Goal: Information Seeking & Learning: Learn about a topic

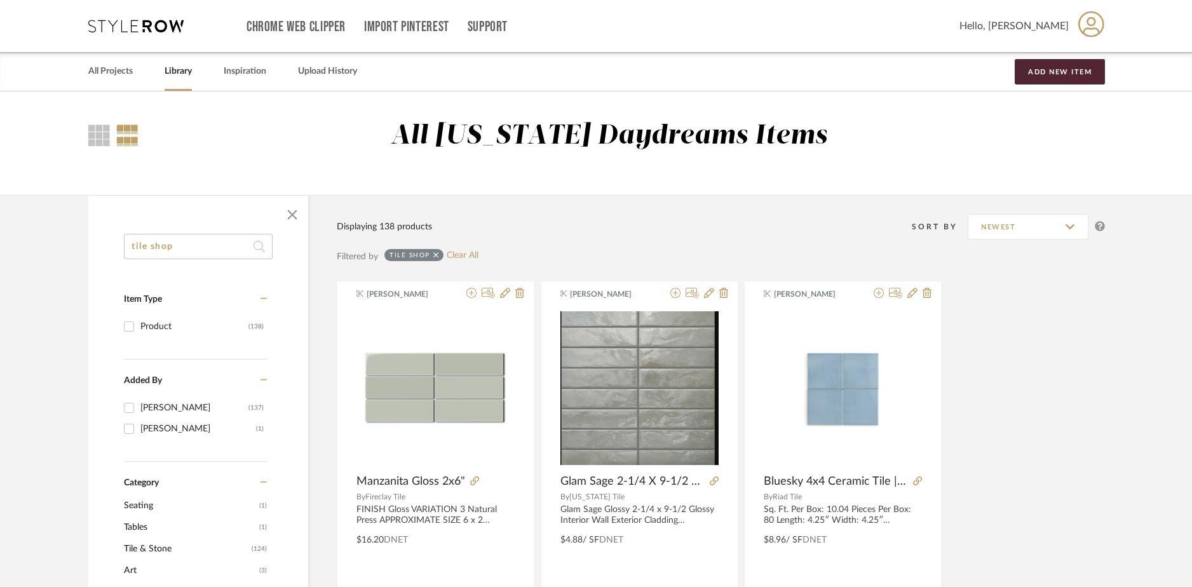
click at [201, 248] on input "tile shop" at bounding box center [198, 246] width 149 height 25
type input "rail"
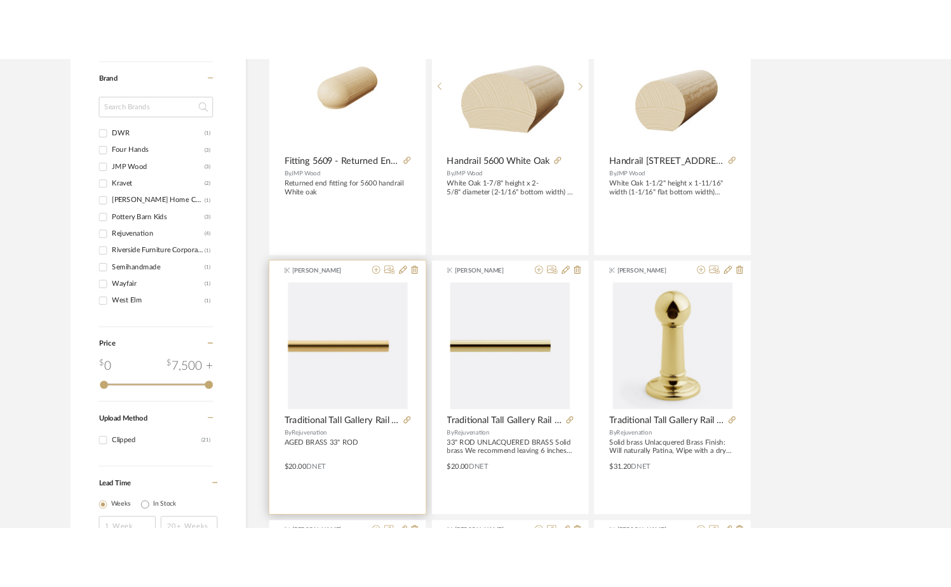
scroll to position [679, 0]
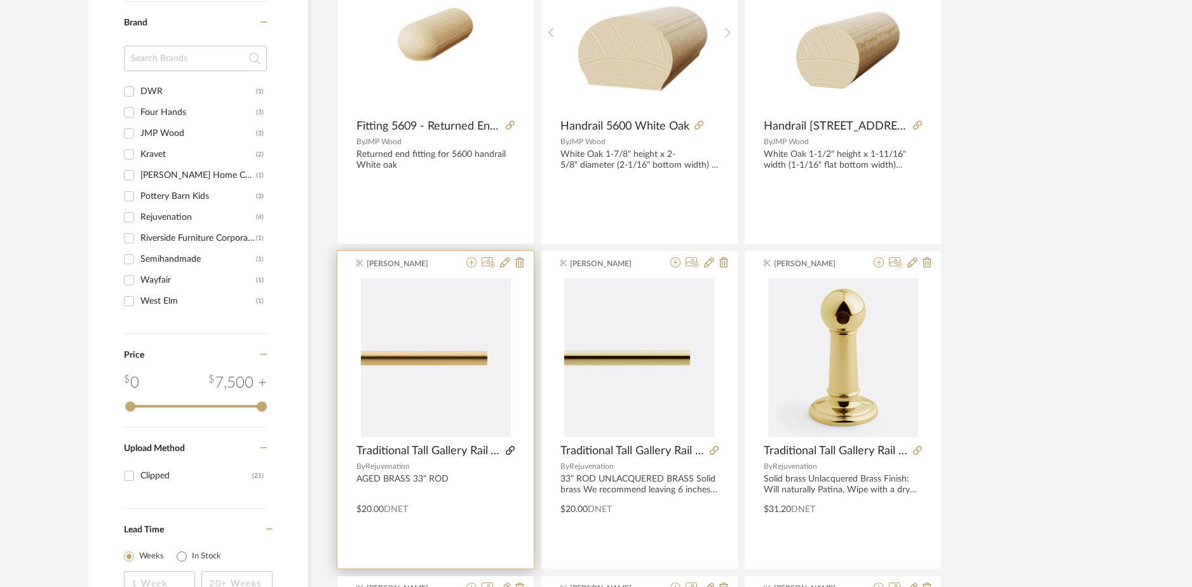
click at [511, 450] on icon at bounding box center [510, 450] width 9 height 9
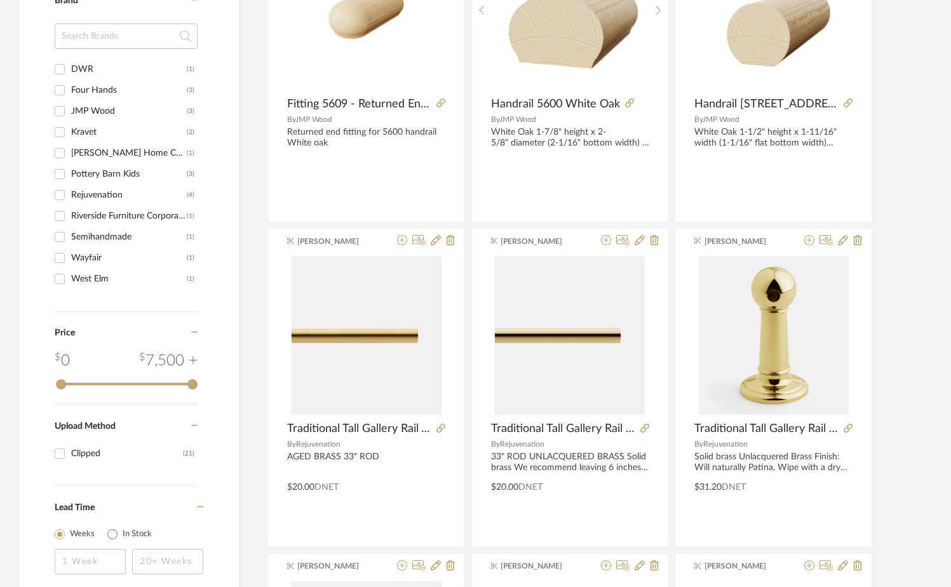
scroll to position [702, 0]
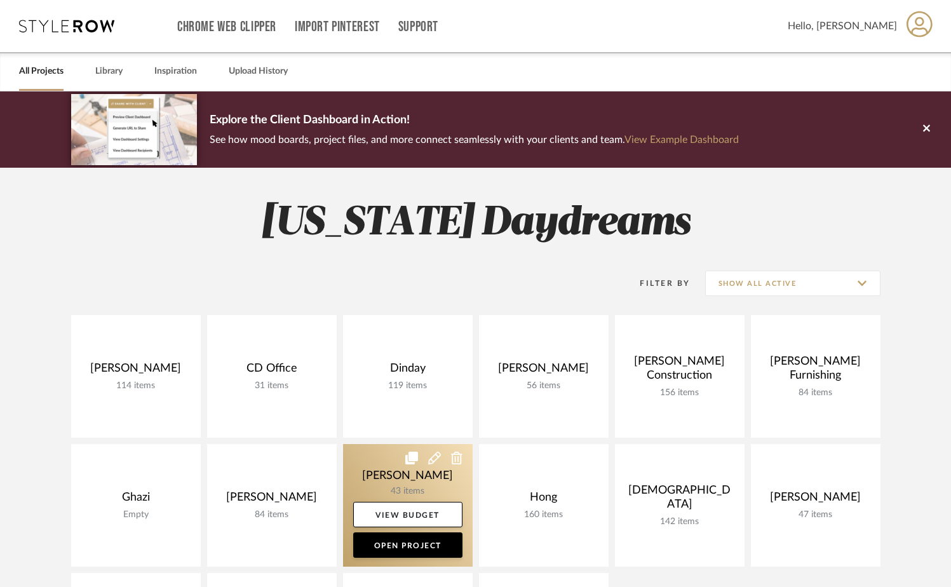
click at [377, 460] on link at bounding box center [408, 505] width 130 height 123
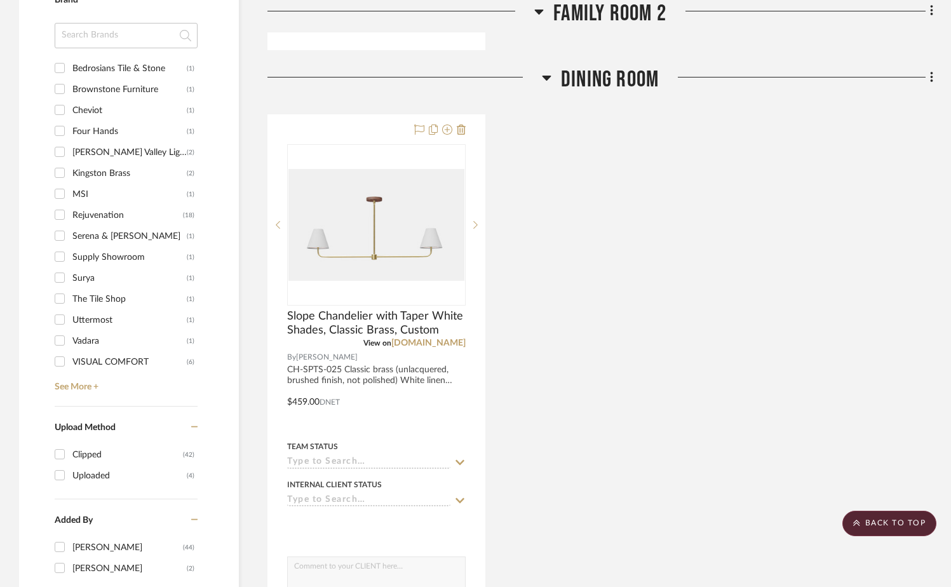
scroll to position [1111, 0]
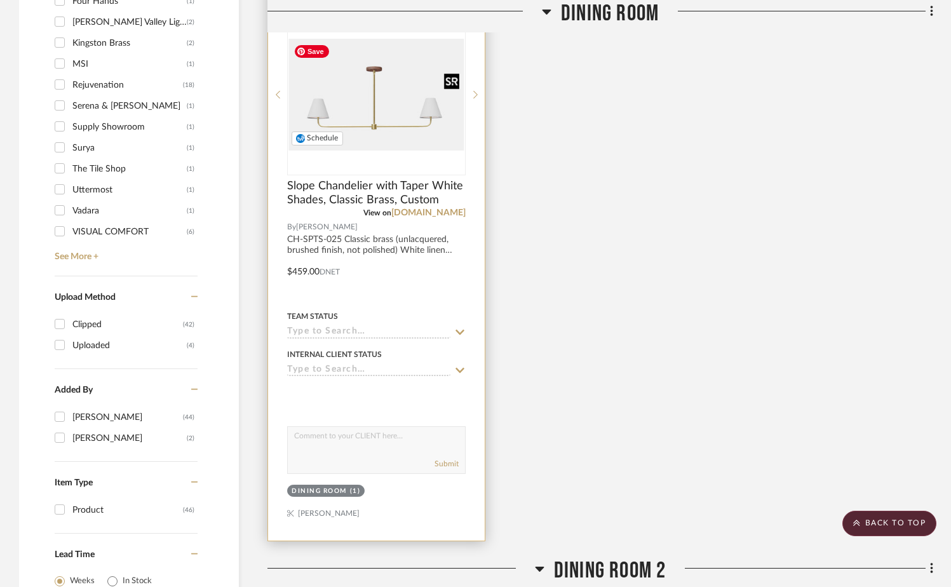
click at [393, 102] on img "0" at bounding box center [376, 94] width 176 height 111
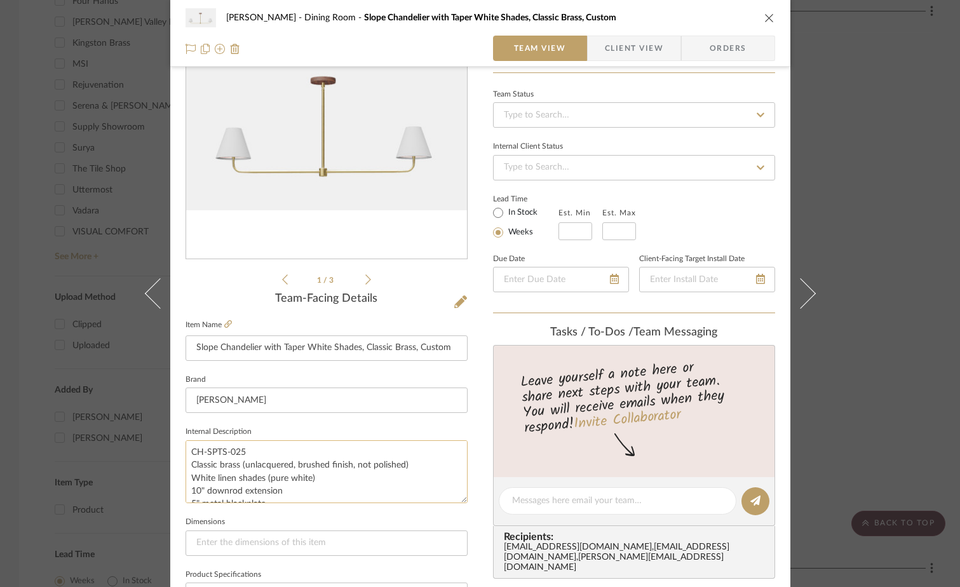
scroll to position [26, 0]
